Goal: Navigation & Orientation: Find specific page/section

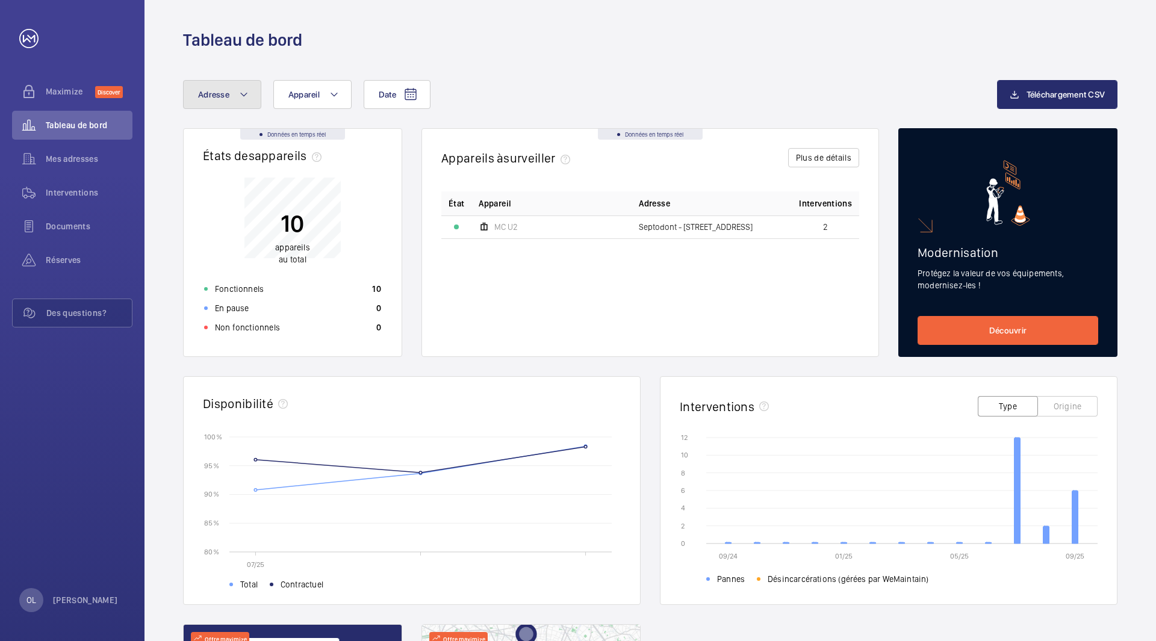
click at [239, 98] on mat-icon at bounding box center [244, 94] width 10 height 14
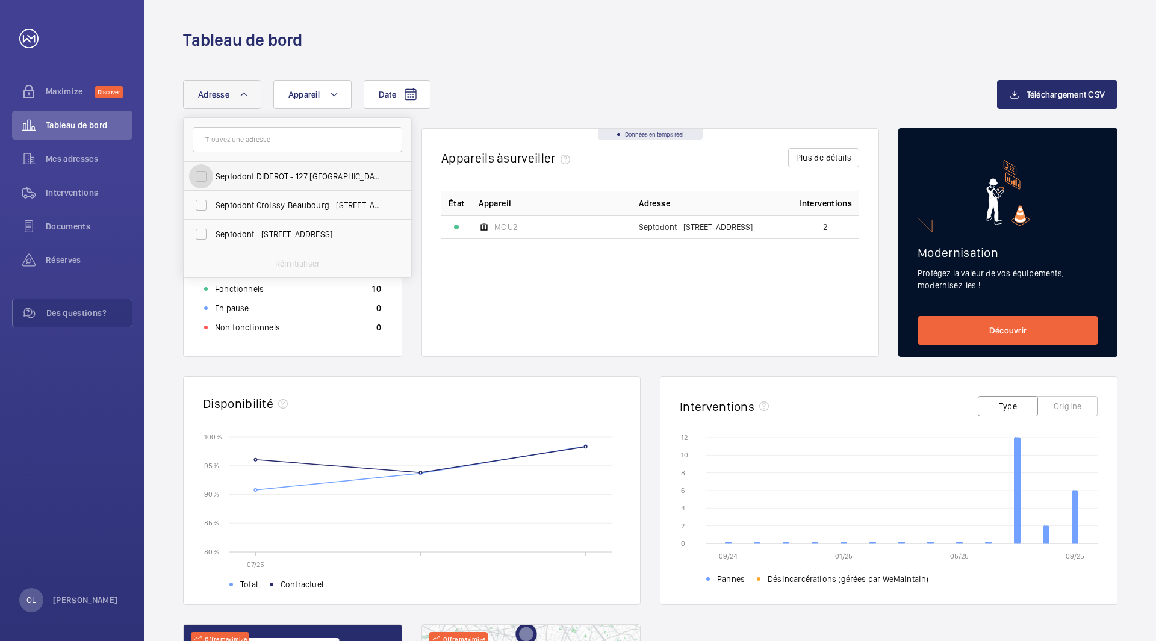
click at [204, 176] on input "Septodont DIDEROT - 127 [GEOGRAPHIC_DATA]" at bounding box center [201, 176] width 24 height 24
checkbox input "true"
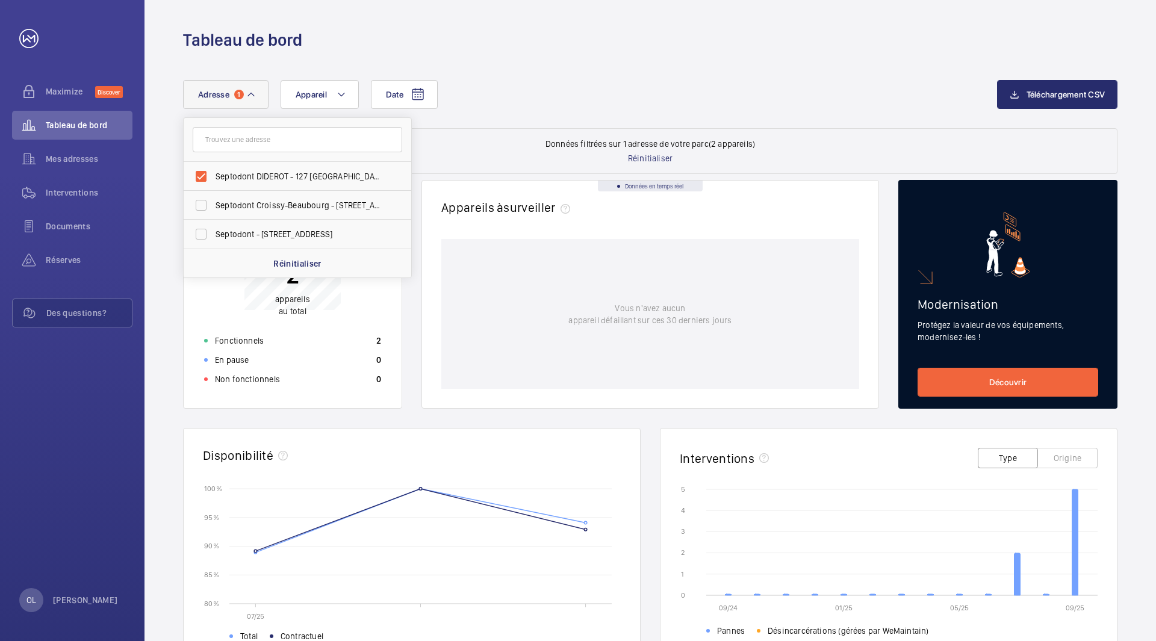
click at [575, 62] on div "Date Adresse 1 Septodont DIDEROT - [GEOGRAPHIC_DATA] Septodont Croissy-Beaubour…" at bounding box center [649, 492] width 1011 height 883
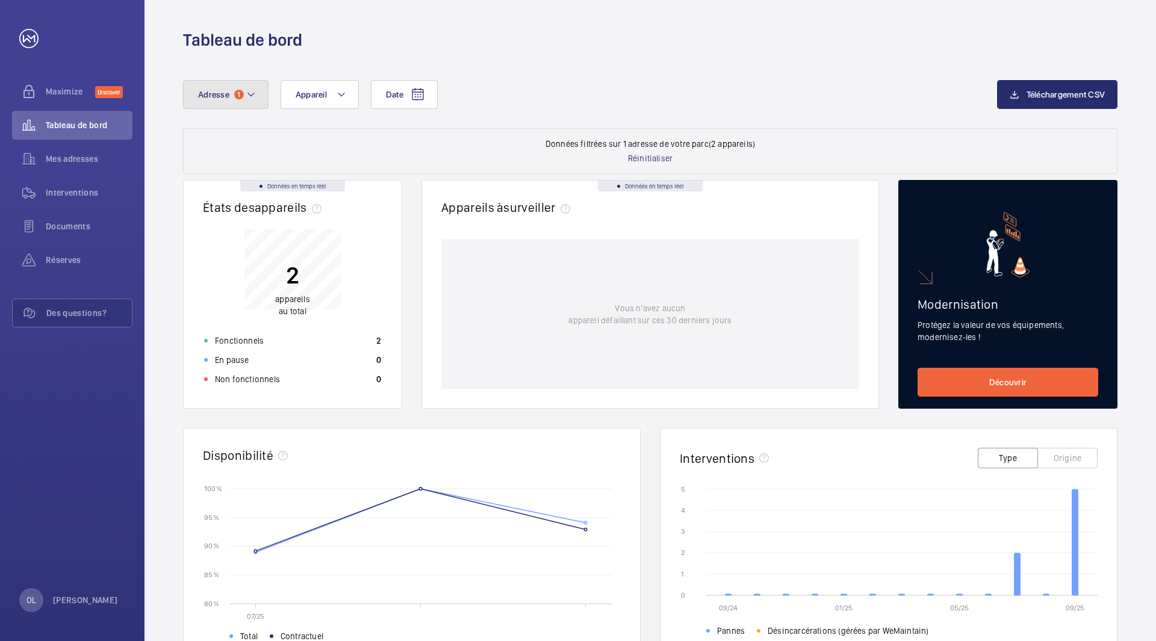
click at [255, 101] on mat-icon at bounding box center [251, 94] width 10 height 14
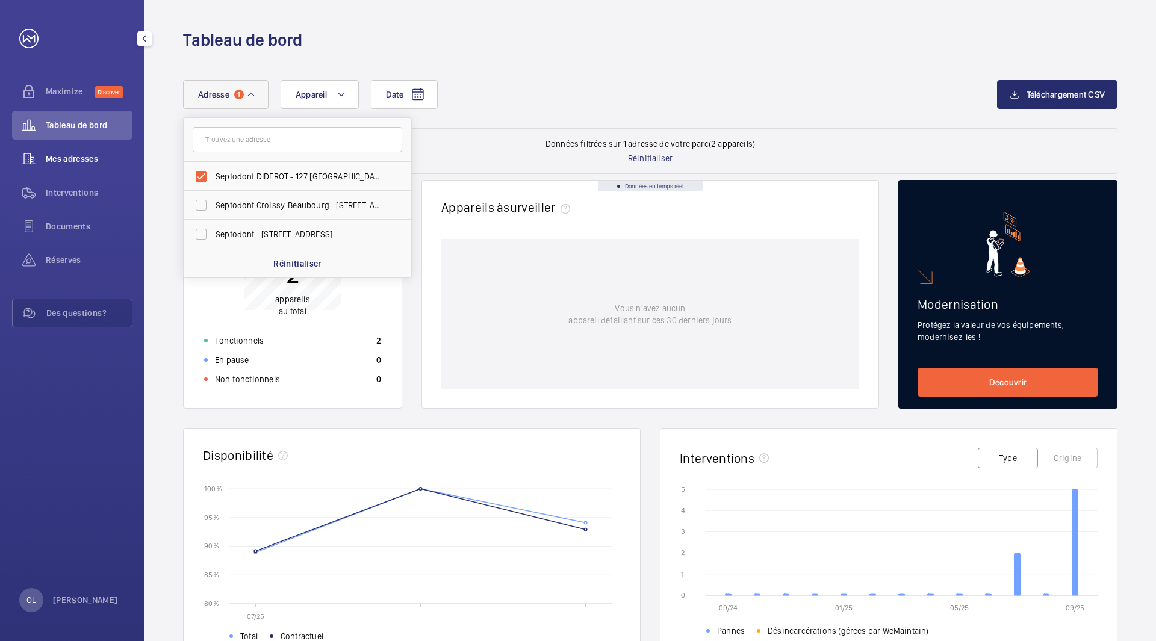
click at [61, 158] on span "Mes adresses" at bounding box center [89, 159] width 87 height 12
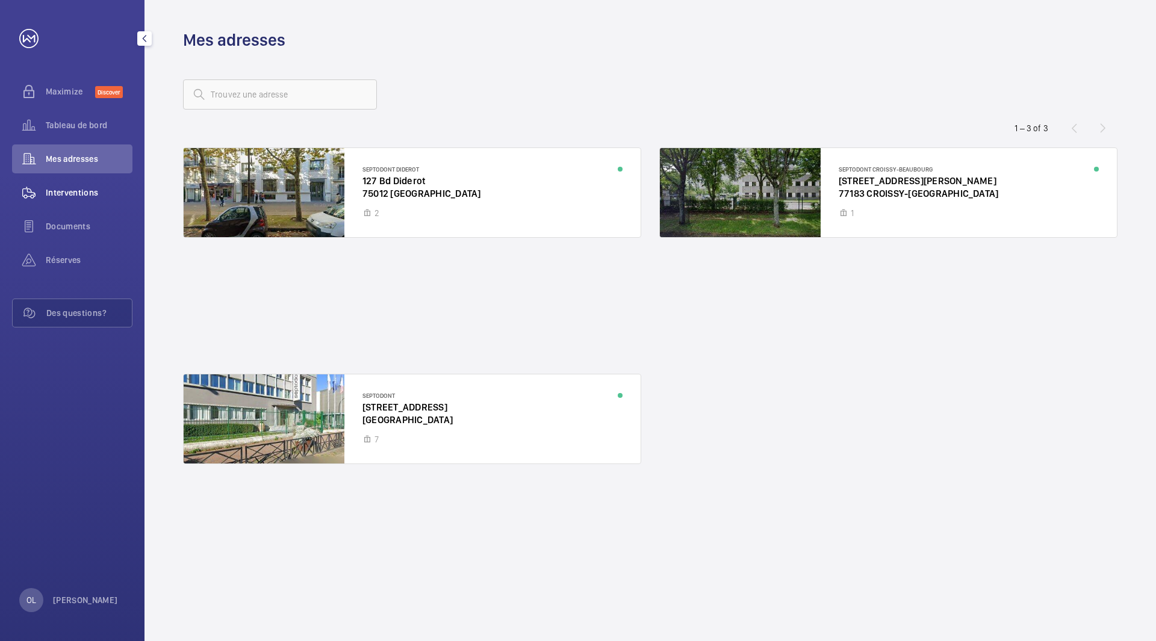
click at [91, 191] on span "Interventions" at bounding box center [89, 193] width 87 height 12
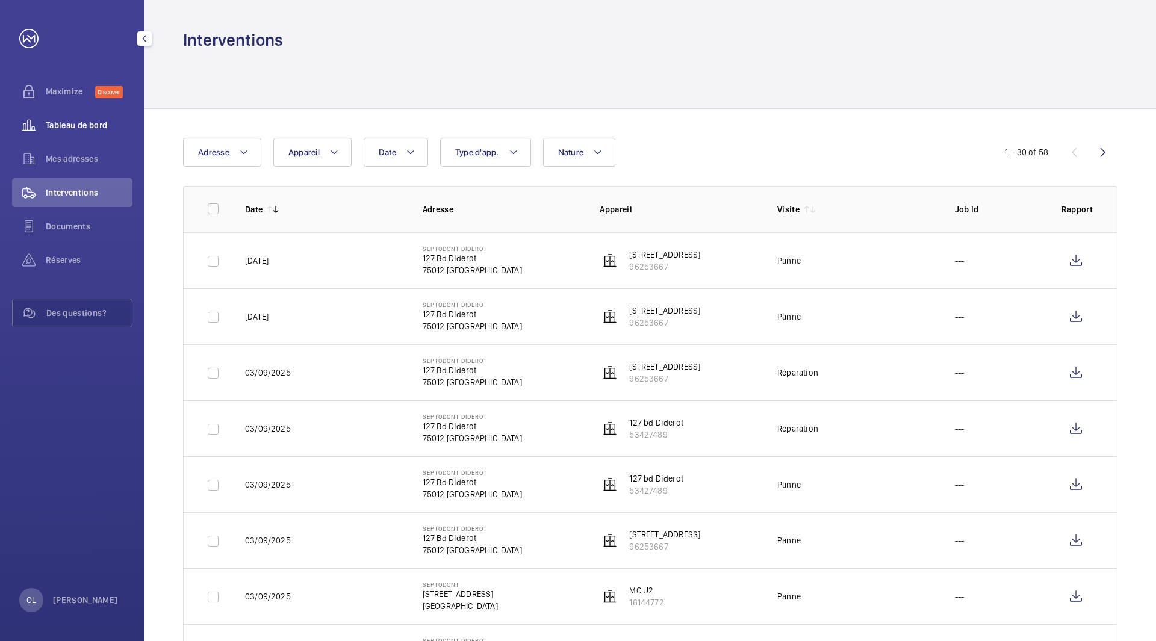
click at [70, 117] on div "Tableau de bord" at bounding box center [72, 125] width 120 height 29
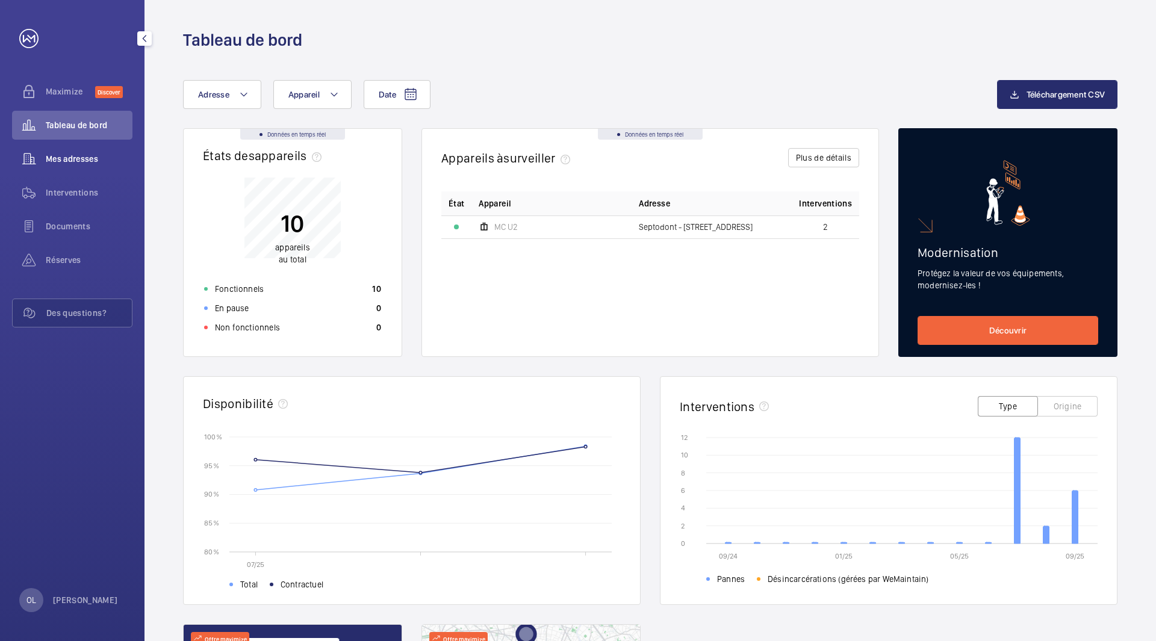
click at [70, 160] on span "Mes adresses" at bounding box center [89, 159] width 87 height 12
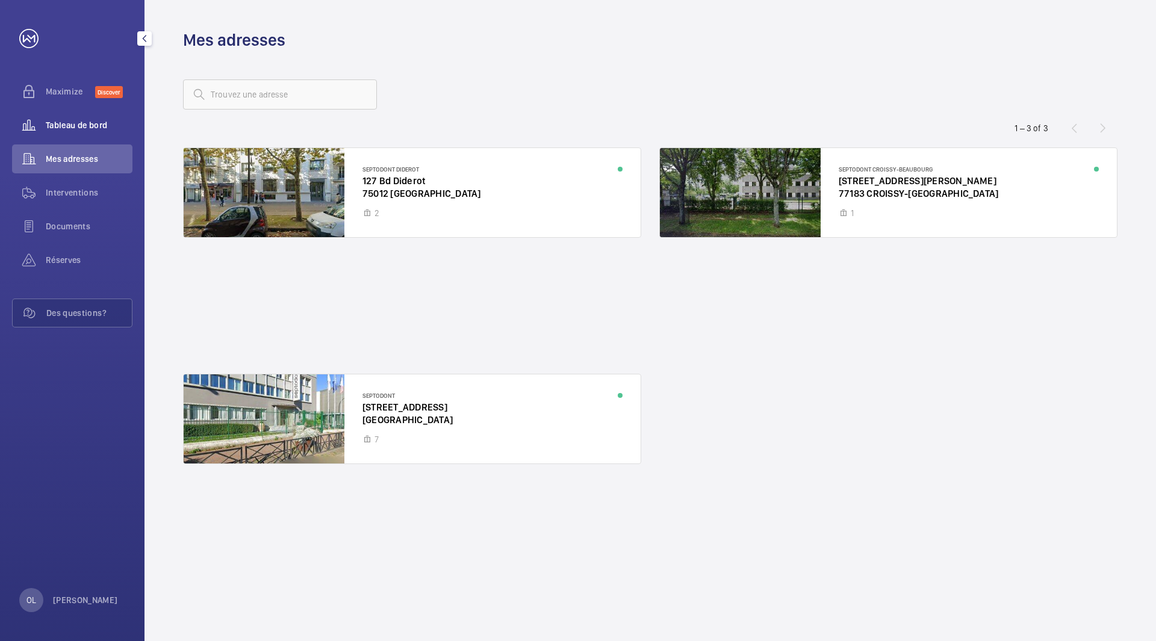
click at [90, 118] on div "Tableau de bord" at bounding box center [72, 125] width 120 height 29
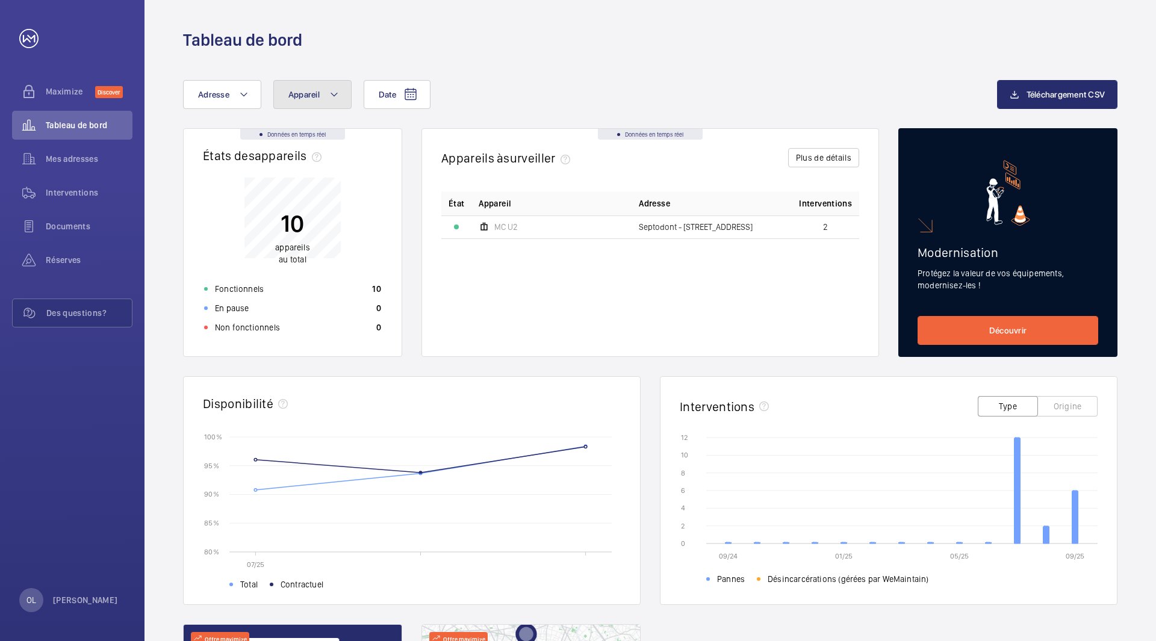
click at [335, 92] on mat-icon at bounding box center [334, 94] width 10 height 14
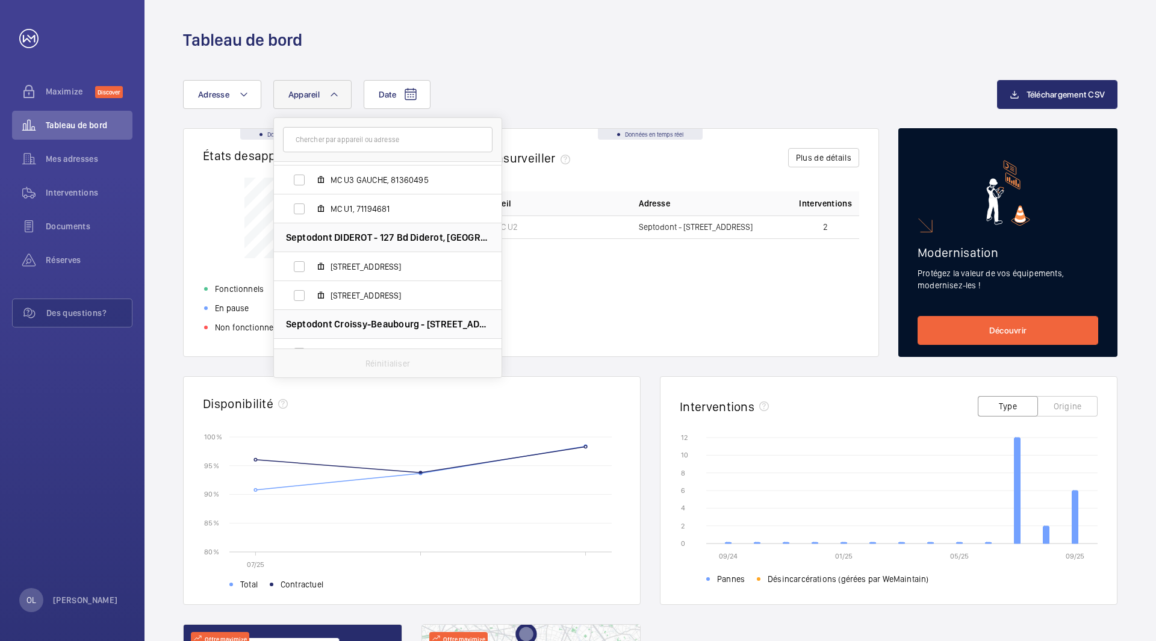
scroll to position [181, 0]
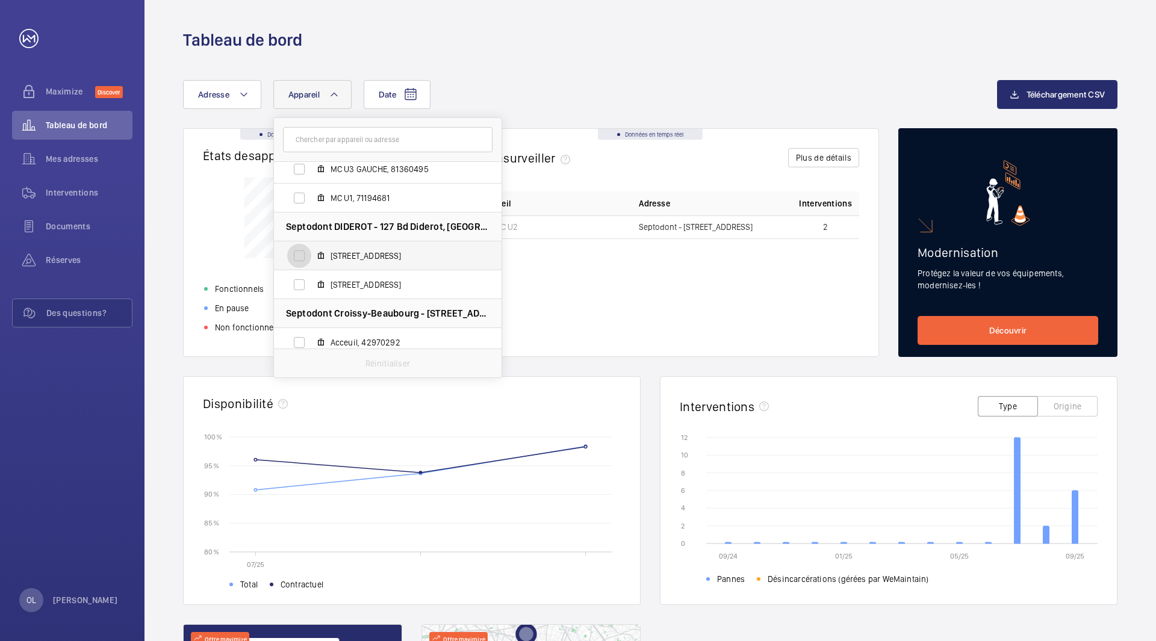
click at [300, 253] on input "[STREET_ADDRESS]" at bounding box center [299, 256] width 24 height 24
checkbox input "true"
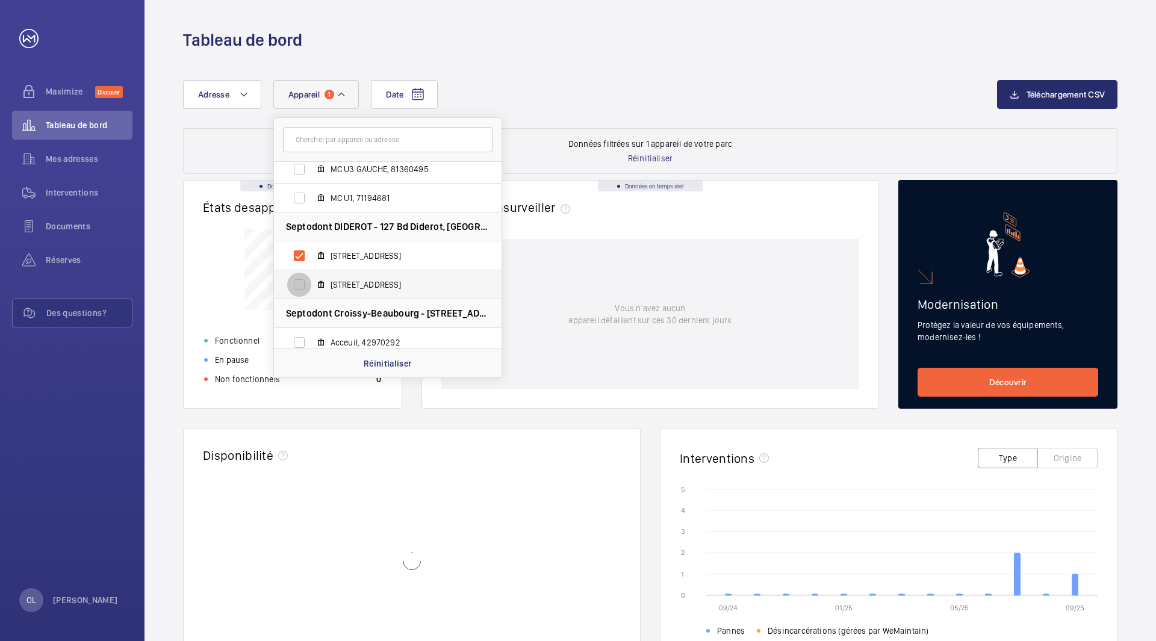
click at [294, 275] on input "[STREET_ADDRESS]" at bounding box center [299, 285] width 24 height 24
checkbox input "true"
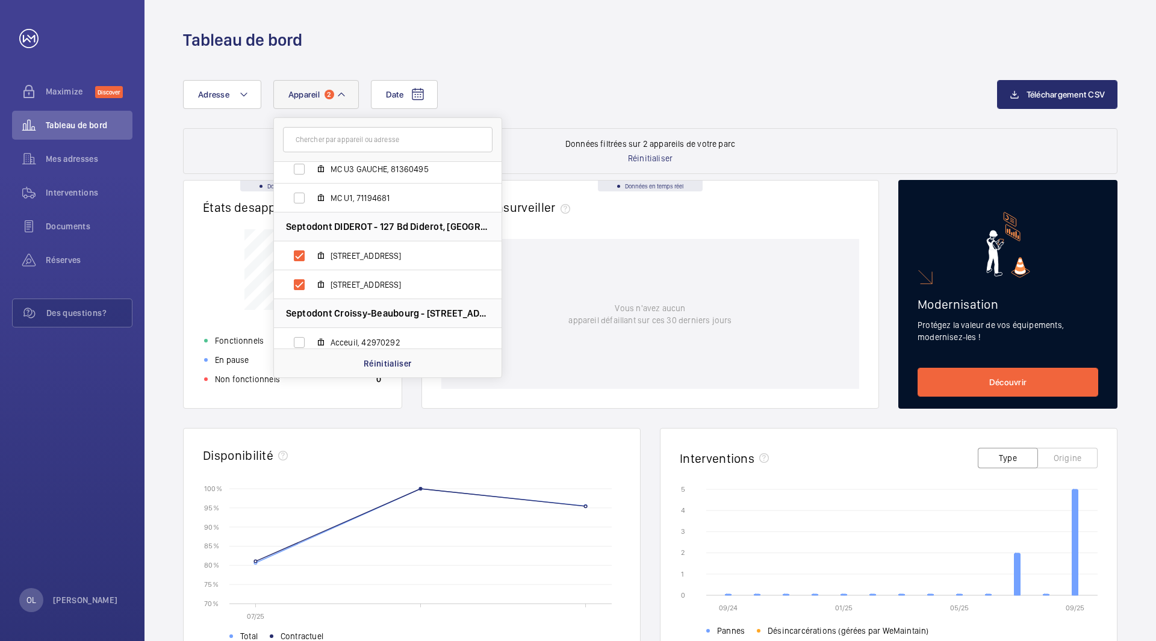
click at [500, 23] on div "Tableau de bord" at bounding box center [649, 25] width 1011 height 51
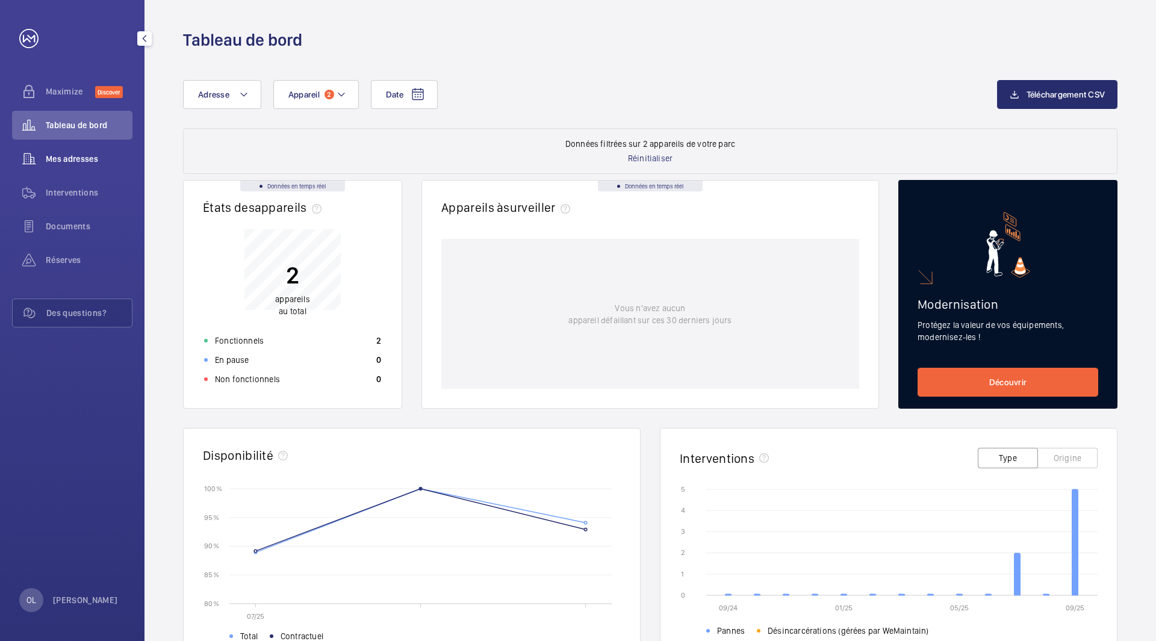
click at [72, 155] on span "Mes adresses" at bounding box center [89, 159] width 87 height 12
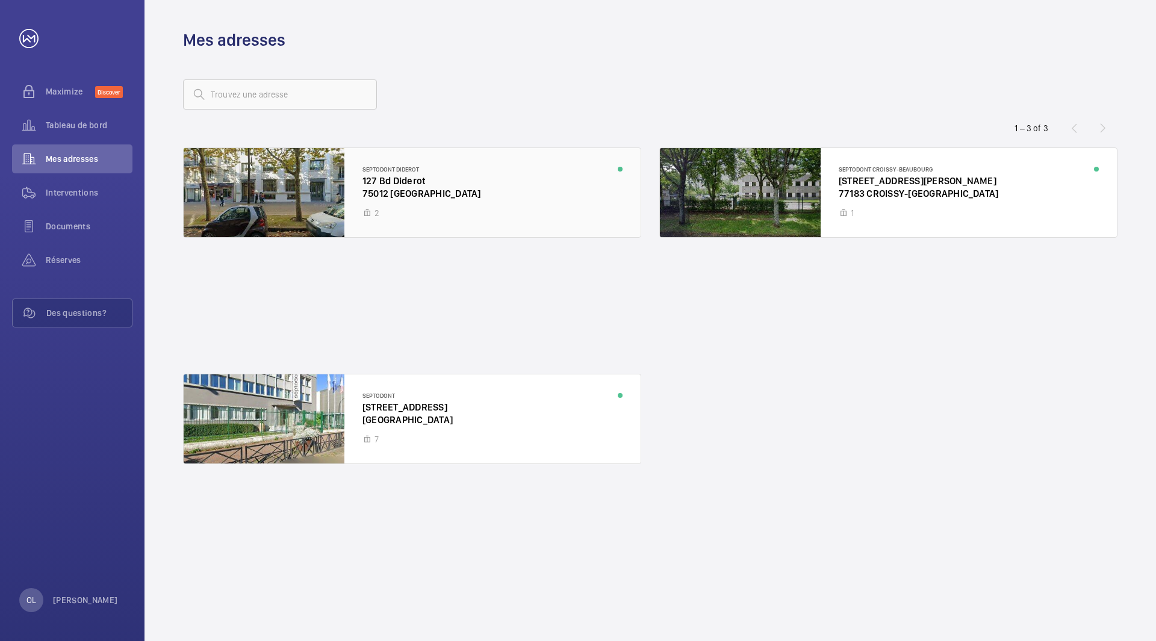
click at [447, 202] on div at bounding box center [412, 192] width 457 height 89
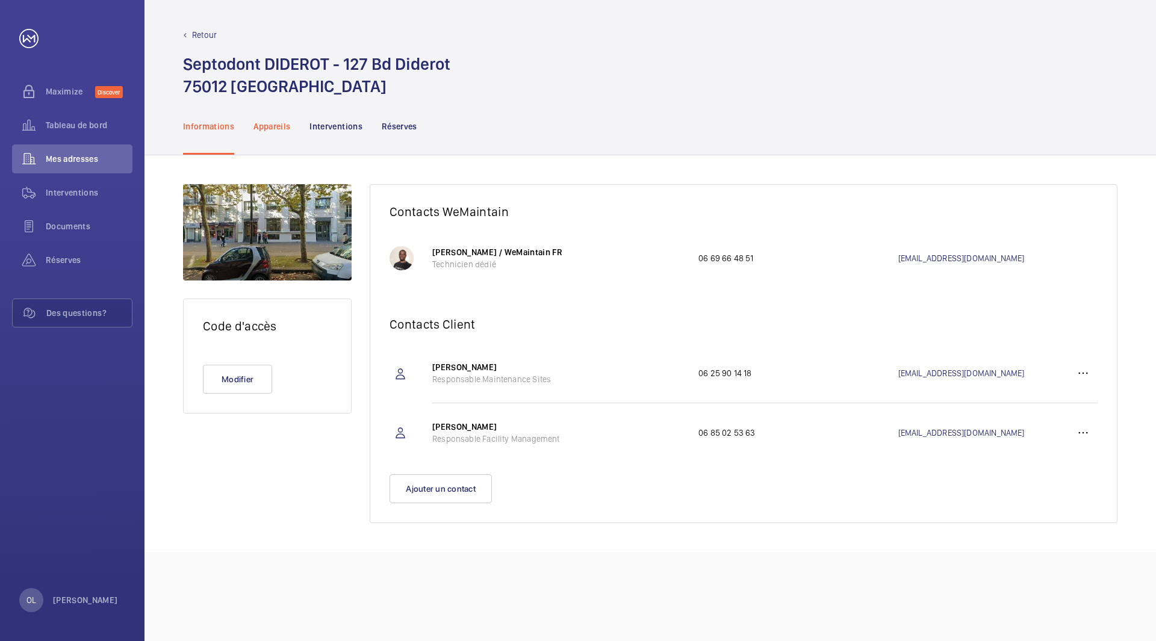
click at [281, 124] on p "Appareils" at bounding box center [271, 126] width 37 height 12
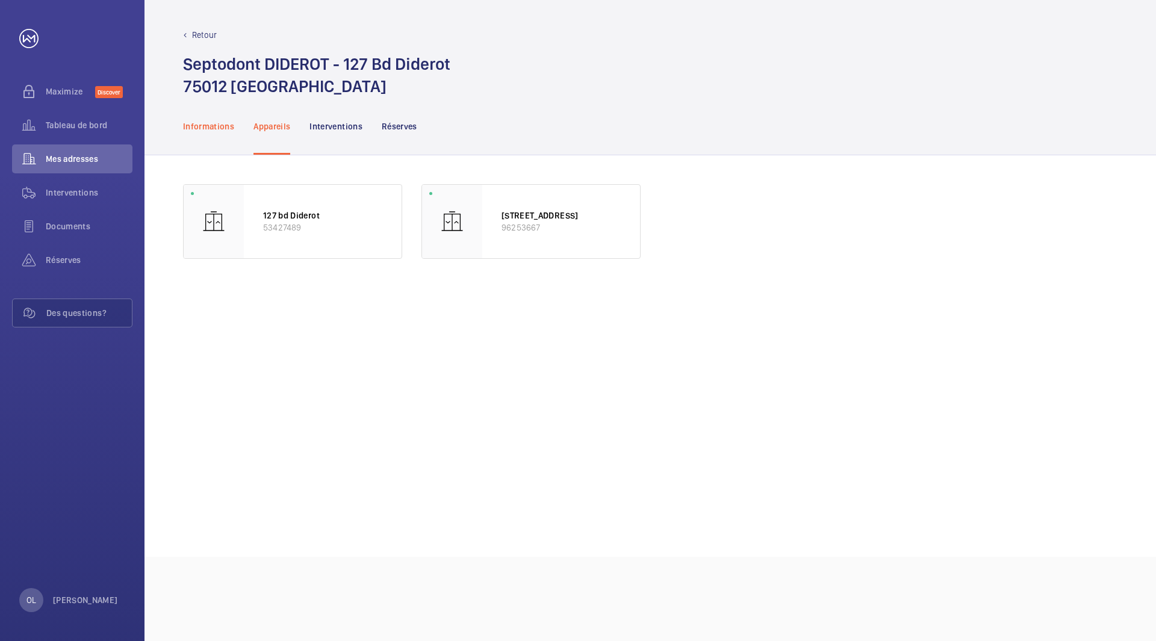
click at [202, 126] on p "Informations" at bounding box center [208, 126] width 51 height 12
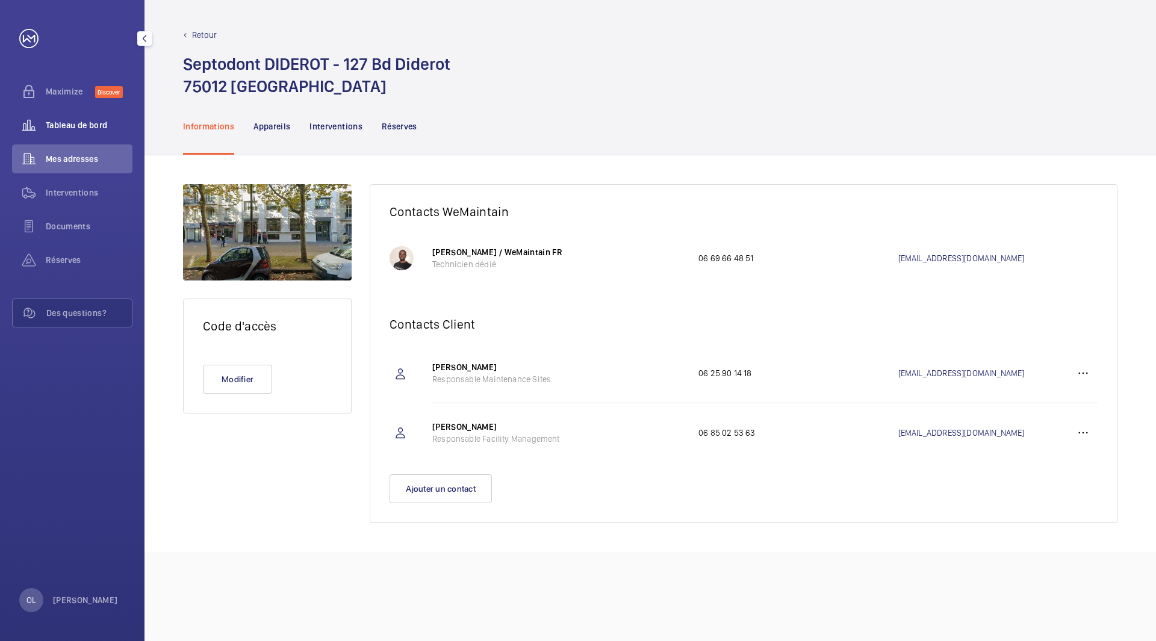
click at [57, 119] on div "Tableau de bord" at bounding box center [72, 125] width 120 height 29
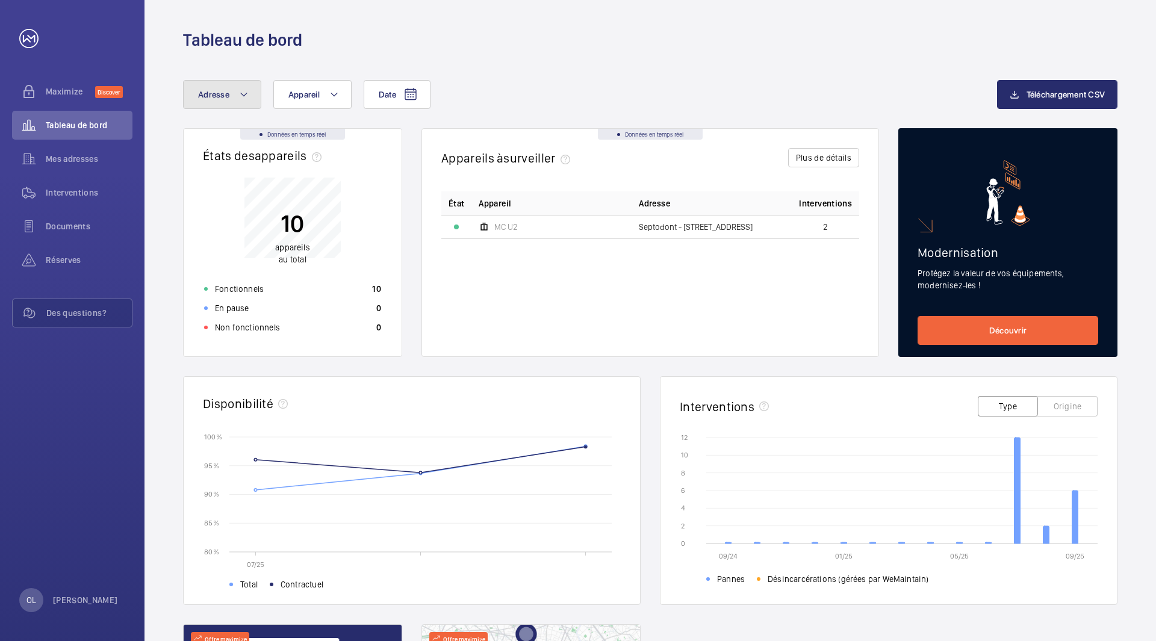
click at [248, 102] on button "Adresse" at bounding box center [222, 94] width 78 height 29
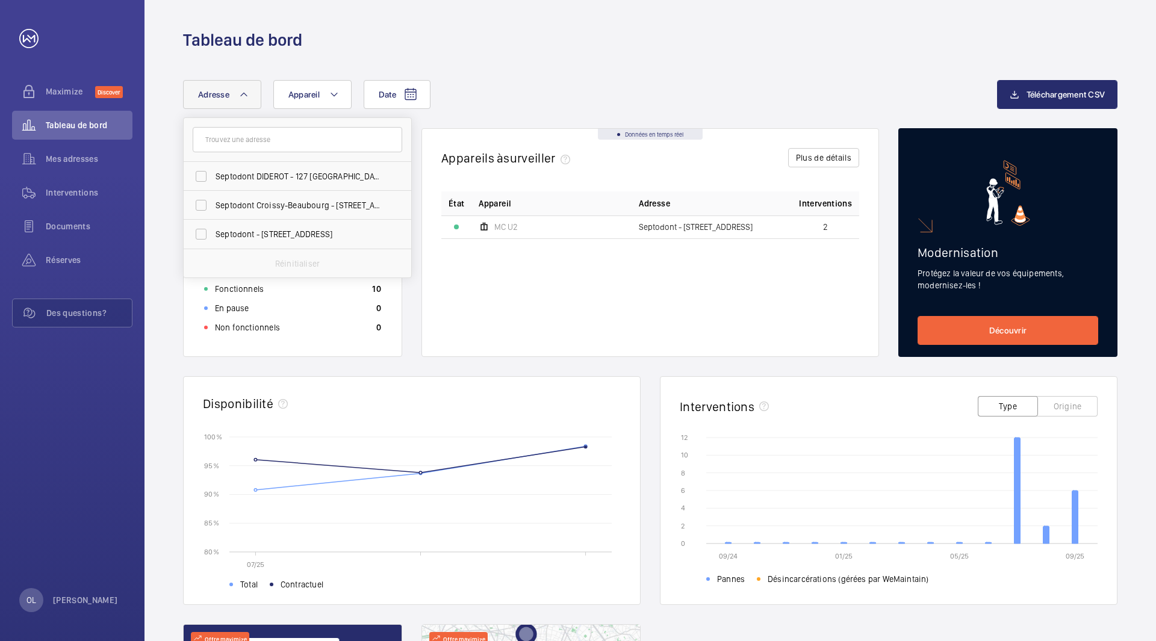
click at [248, 102] on button "Adresse" at bounding box center [222, 94] width 78 height 29
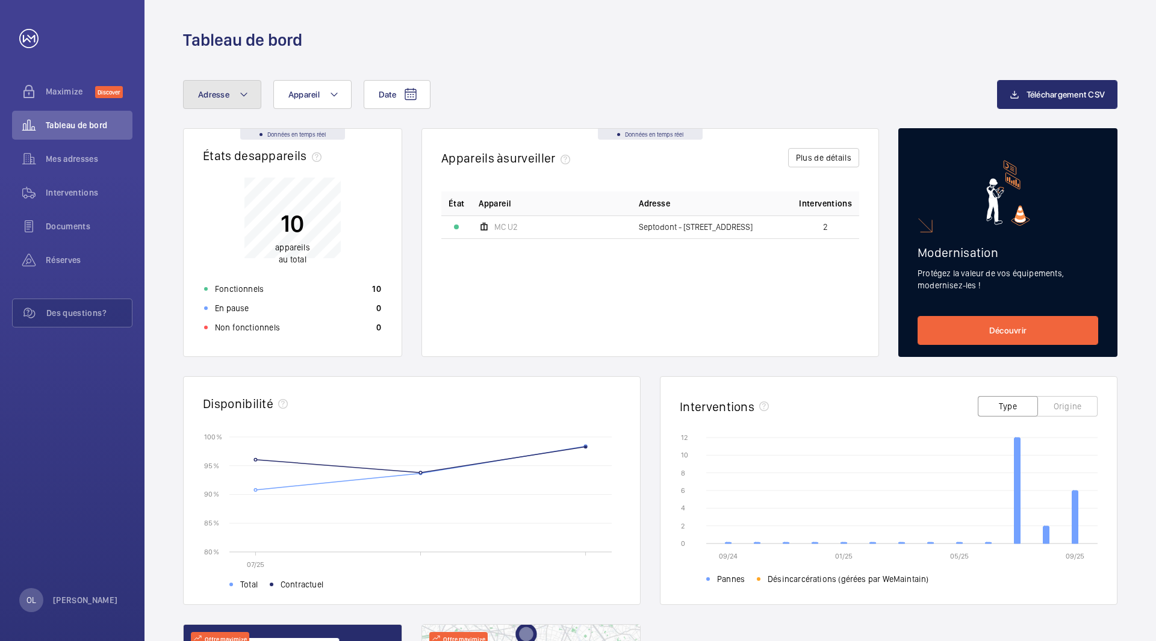
click at [245, 92] on mat-icon at bounding box center [244, 94] width 10 height 14
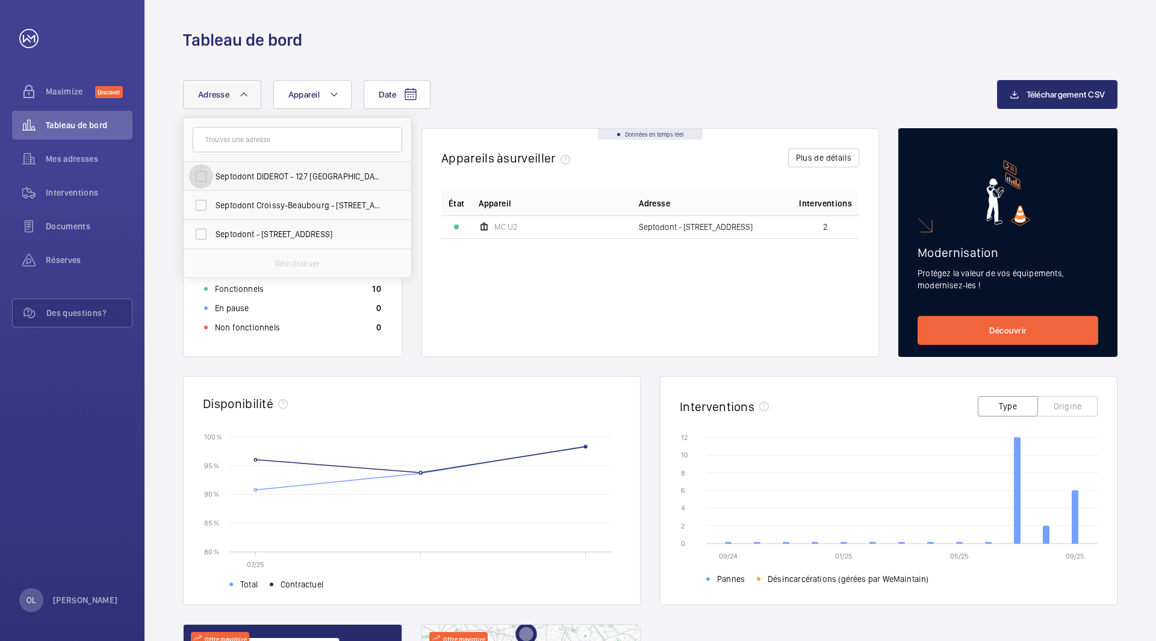
click at [203, 179] on input "Septodont DIDEROT - 127 [GEOGRAPHIC_DATA]" at bounding box center [201, 176] width 24 height 24
checkbox input "true"
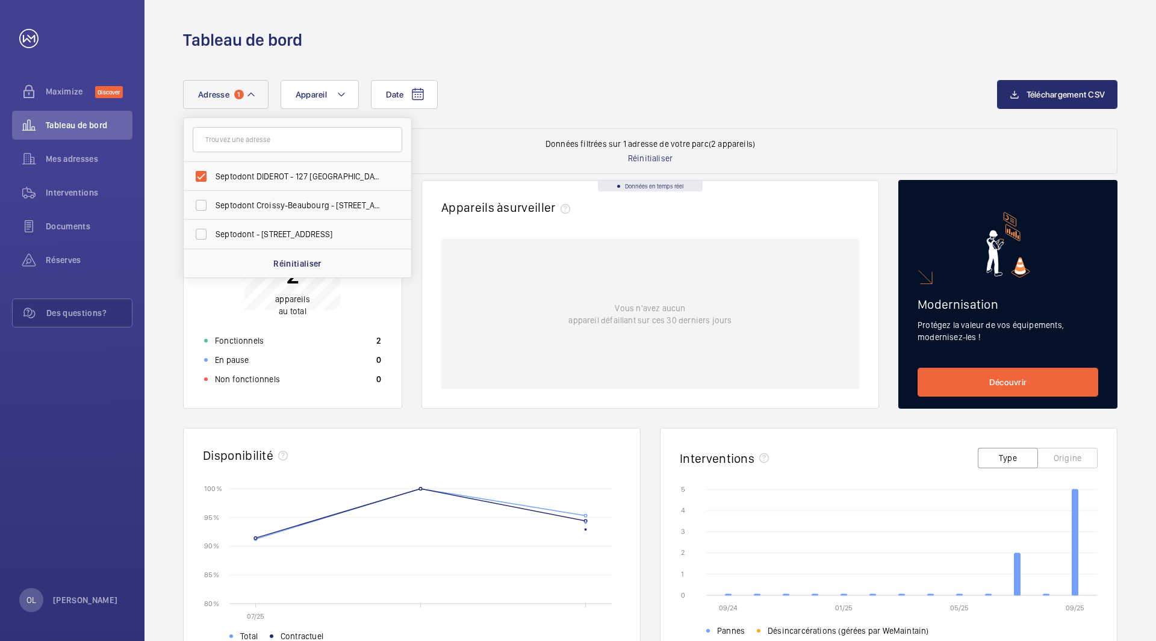
click at [488, 75] on div "Date Adresse 1 Septodont DIDEROT - [GEOGRAPHIC_DATA] Septodont Croissy-Beaubour…" at bounding box center [649, 492] width 1011 height 883
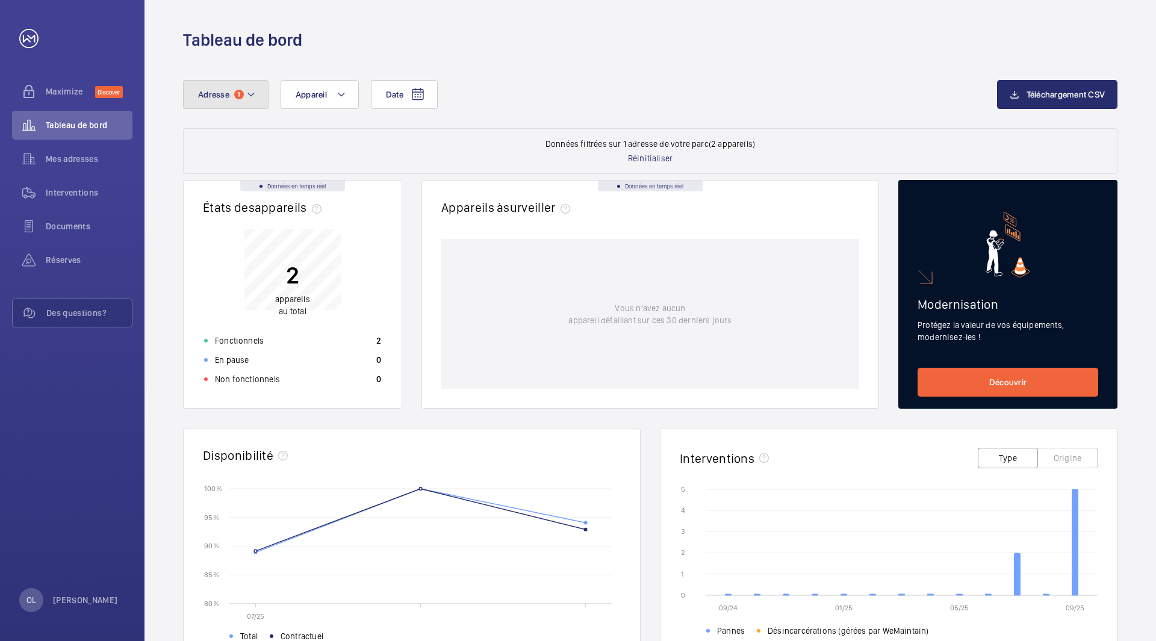
click at [250, 98] on mat-icon at bounding box center [251, 94] width 10 height 14
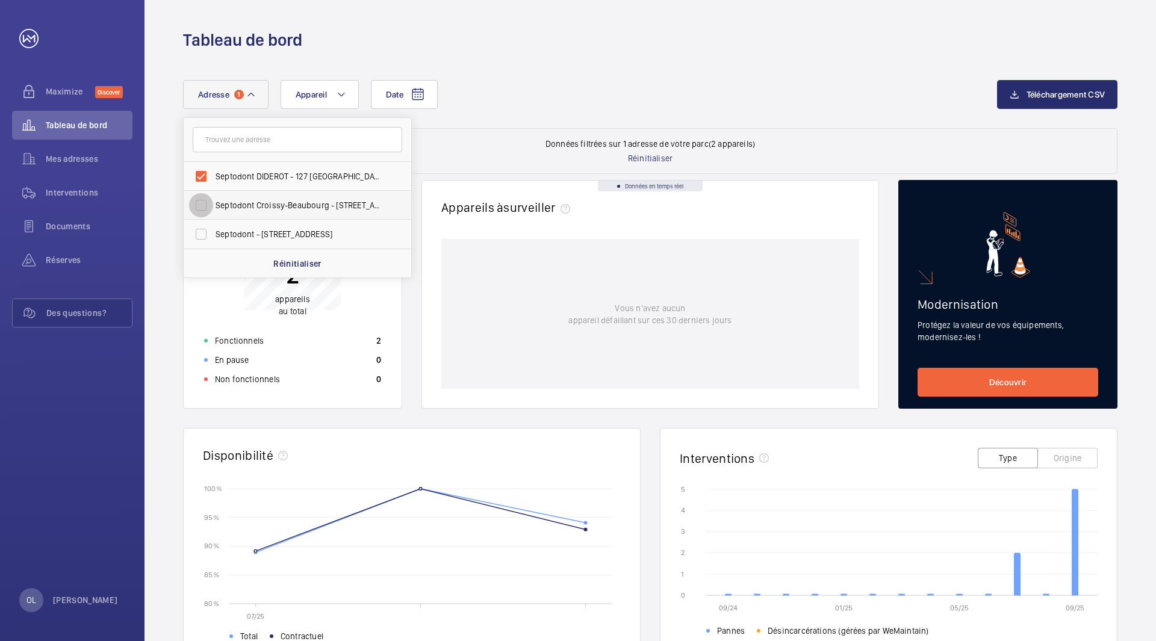
click at [203, 210] on input "Septodont Croissy-Beaubourg - [STREET_ADDRESS][PERSON_NAME]" at bounding box center [201, 205] width 24 height 24
checkbox input "true"
click at [205, 176] on input "Septodont DIDEROT - 127 [GEOGRAPHIC_DATA]" at bounding box center [201, 176] width 24 height 24
checkbox input "false"
click at [566, 75] on div "Date Adresse 1 Septodont DIDEROT - [GEOGRAPHIC_DATA] Septodont Croissy-Beaubour…" at bounding box center [649, 492] width 1011 height 883
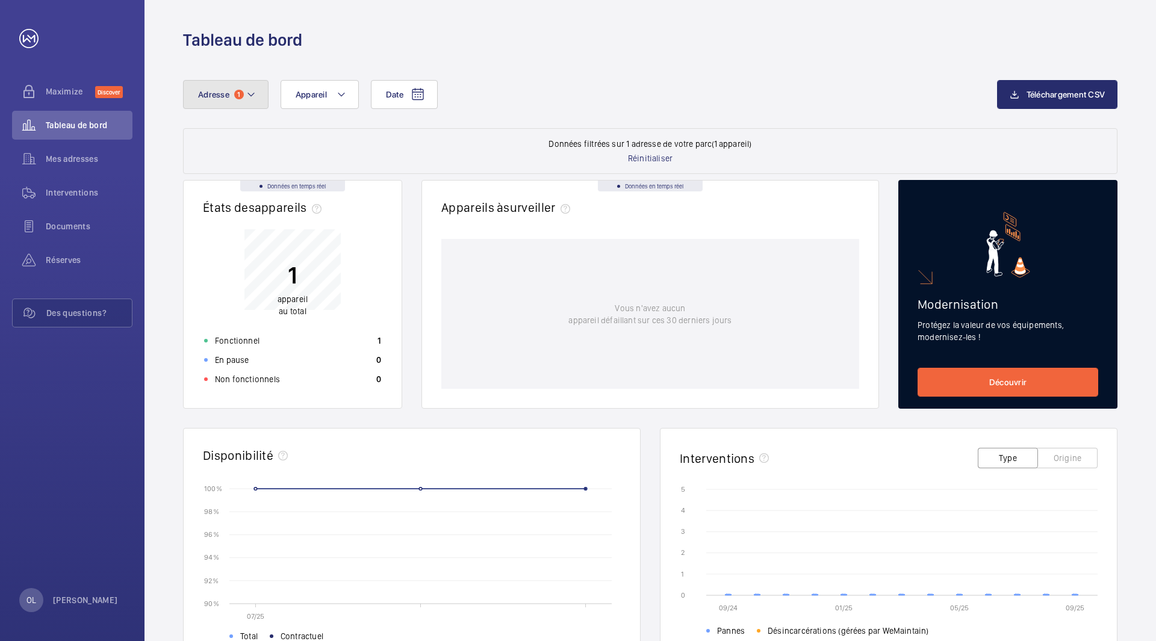
click at [256, 91] on button "Adresse 1" at bounding box center [225, 94] width 85 height 29
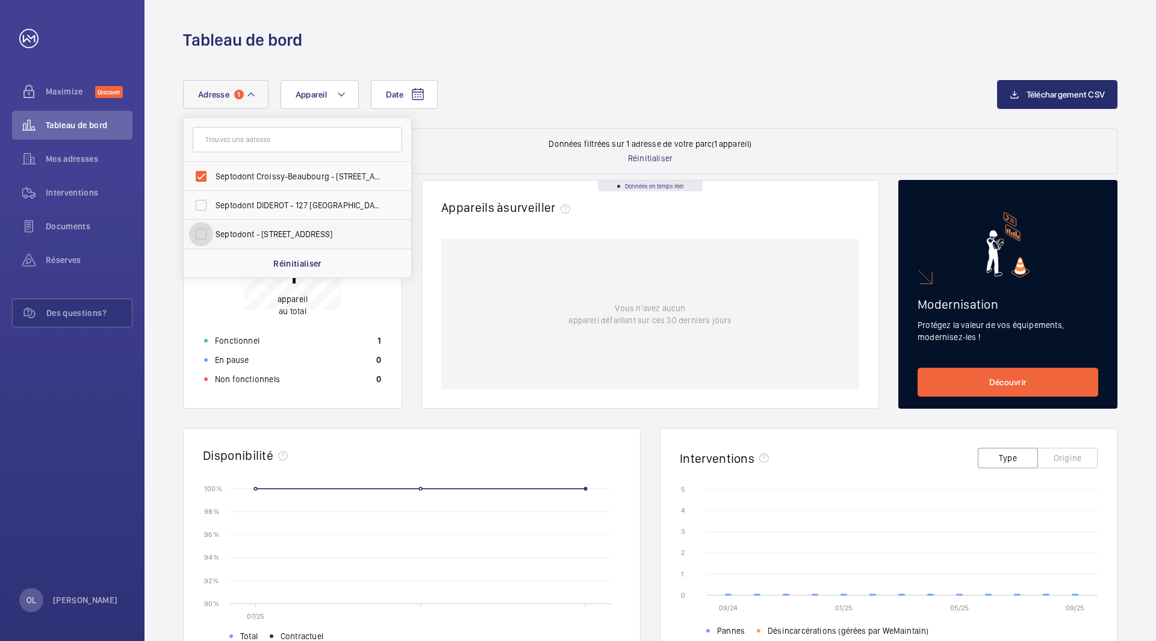
click at [200, 239] on input "Septodont - [STREET_ADDRESS]" at bounding box center [201, 234] width 24 height 24
checkbox input "true"
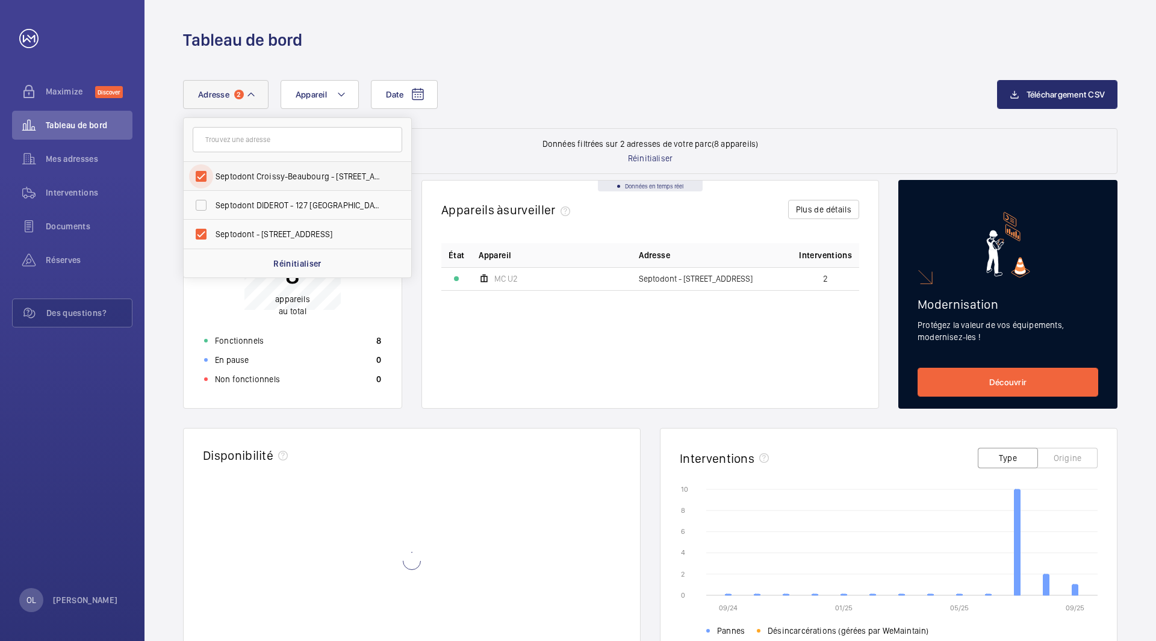
click at [202, 178] on input "Septodont Croissy-Beaubourg - [STREET_ADDRESS][PERSON_NAME]" at bounding box center [201, 176] width 24 height 24
checkbox input "false"
click at [201, 235] on input "Septodont - [STREET_ADDRESS]" at bounding box center [201, 234] width 24 height 24
checkbox input "false"
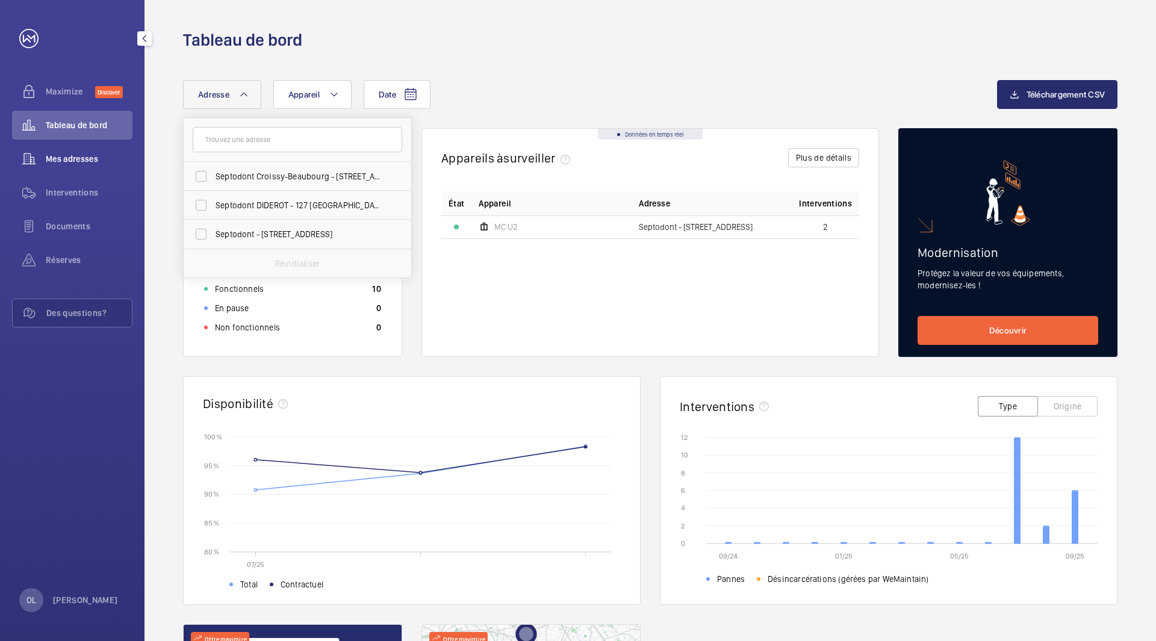
click at [62, 160] on span "Mes adresses" at bounding box center [89, 159] width 87 height 12
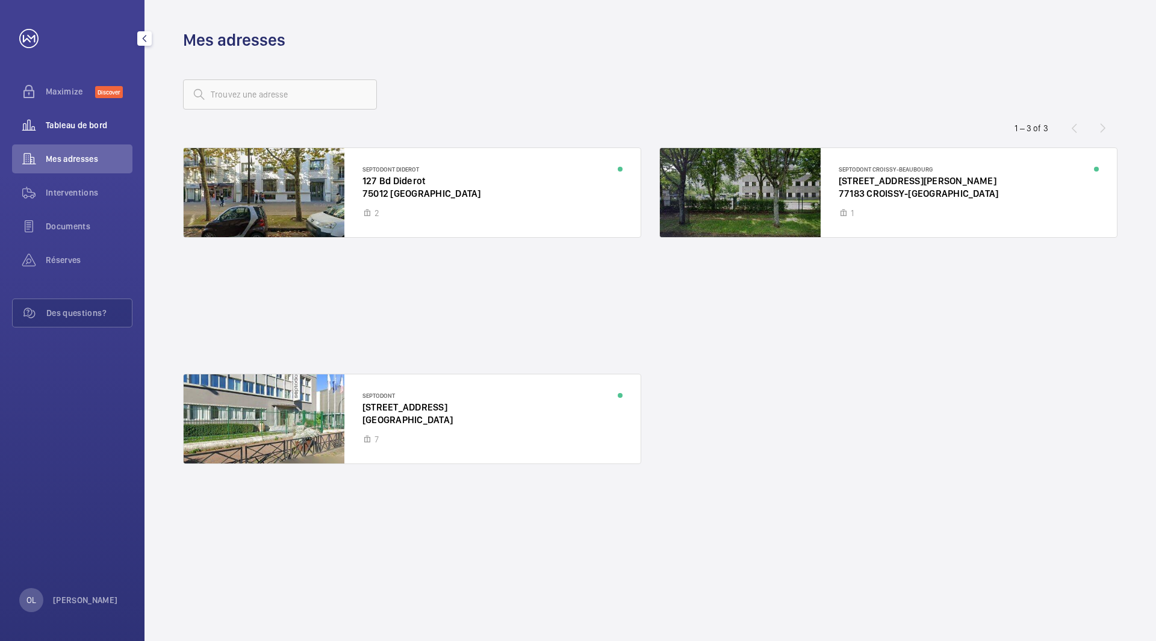
click at [78, 116] on div "Tableau de bord" at bounding box center [72, 125] width 120 height 29
